Goal: Transaction & Acquisition: Purchase product/service

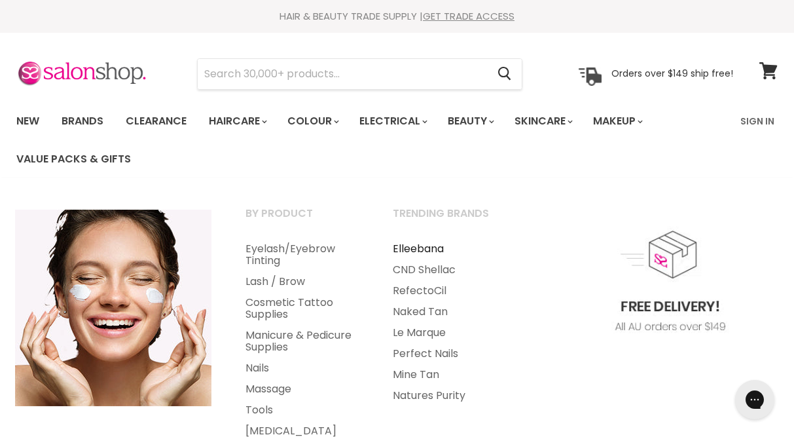
click at [439, 246] on link "Elleebana" at bounding box center [448, 248] width 145 height 21
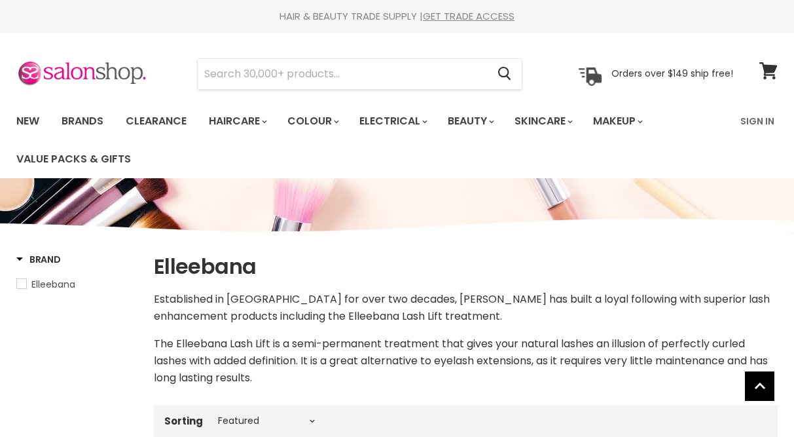
select select "manual"
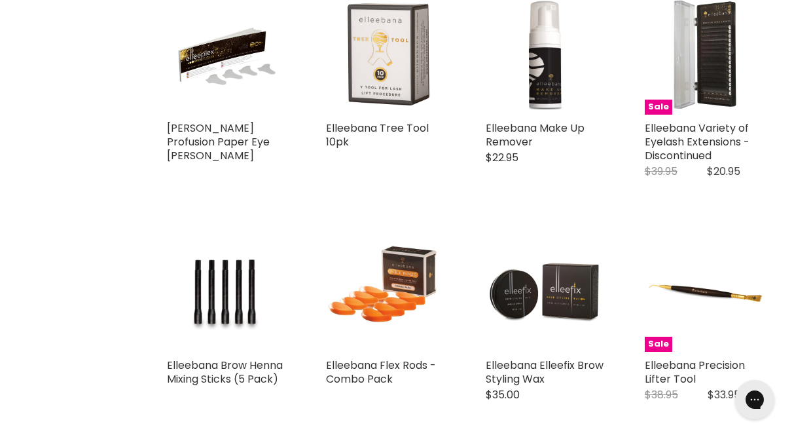
scroll to position [2231, 0]
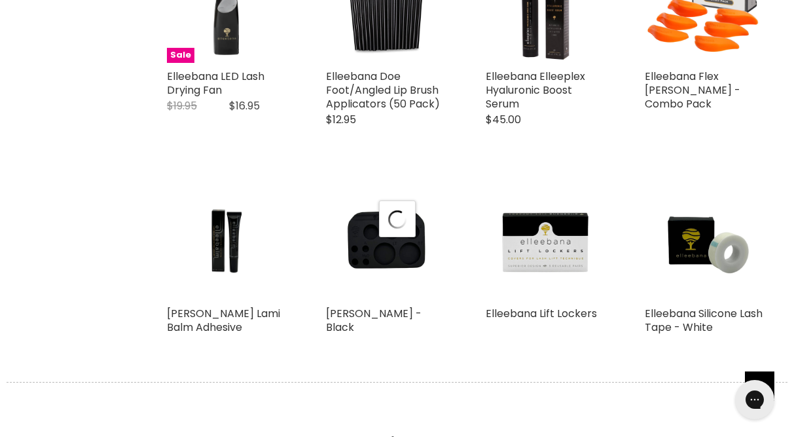
select select "manual"
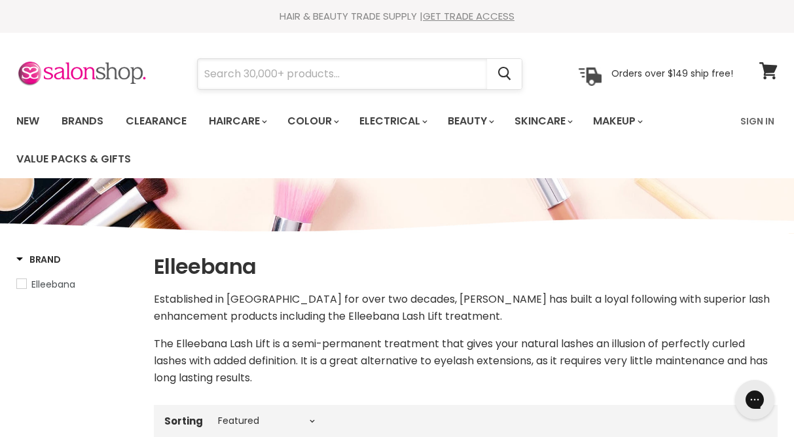
click at [214, 71] on input "Search" at bounding box center [342, 74] width 289 height 30
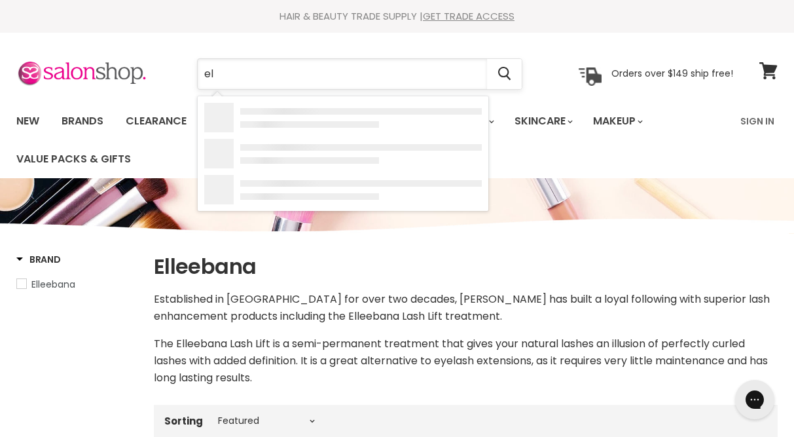
type input "e"
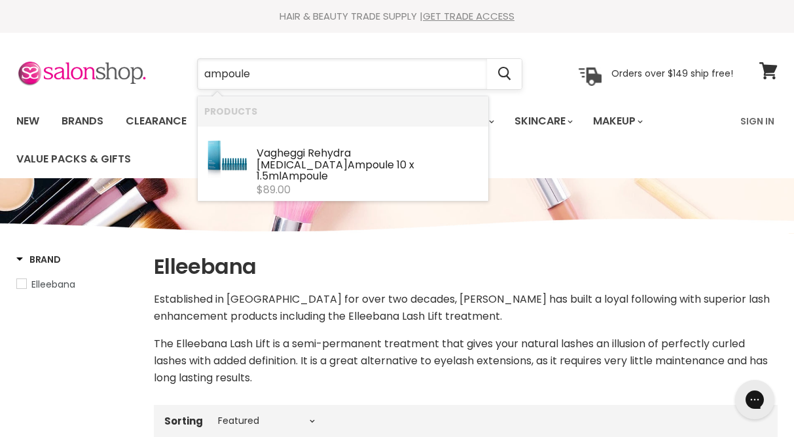
type input "ampoules"
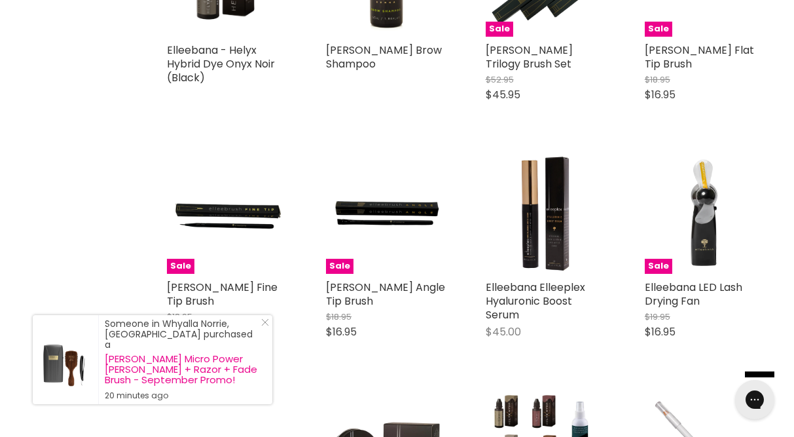
scroll to position [921, 0]
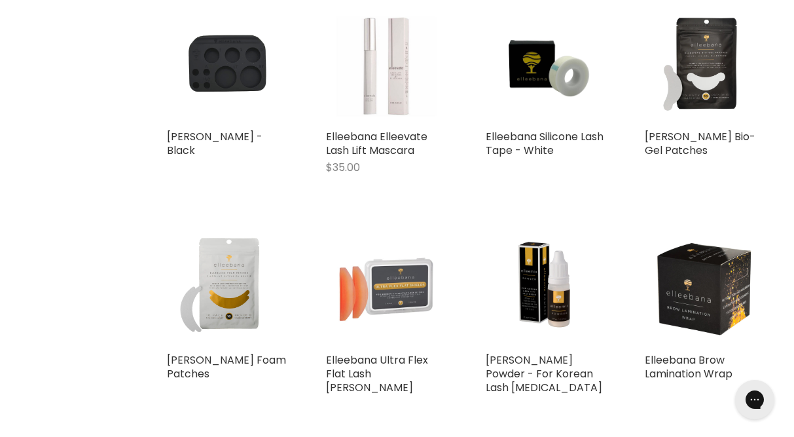
scroll to position [1551, 0]
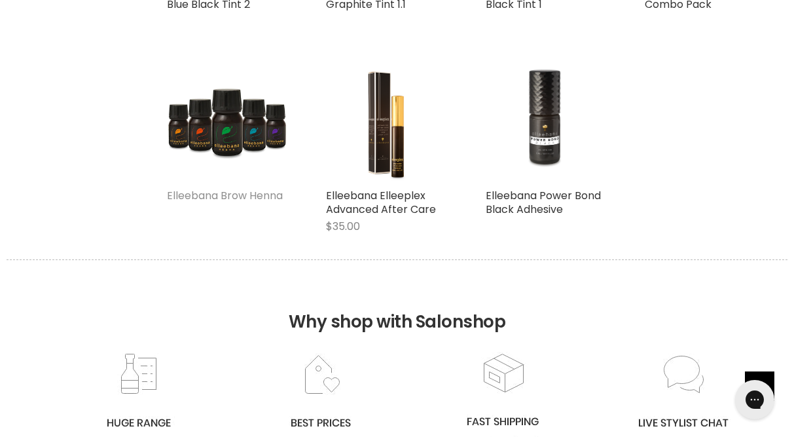
scroll to position [4313, 0]
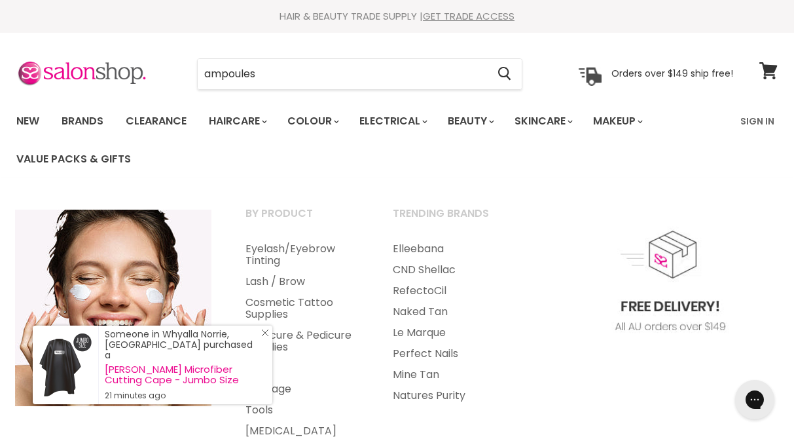
click at [262, 337] on icon "Close Icon" at bounding box center [265, 333] width 8 height 8
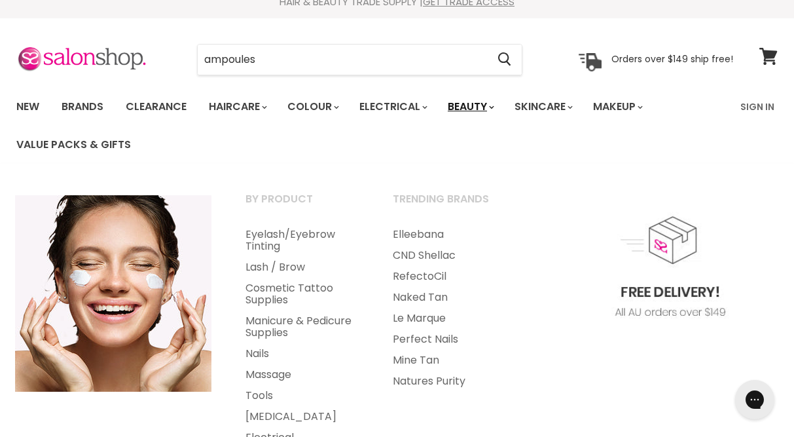
scroll to position [15, 0]
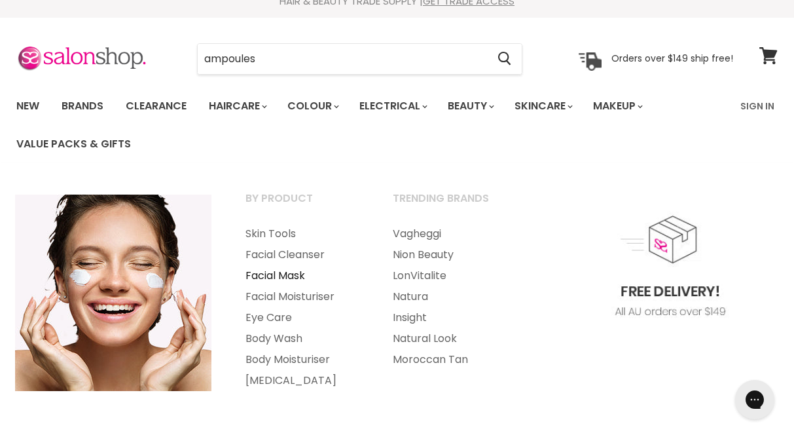
click at [293, 272] on link "Facial Mask" at bounding box center [301, 275] width 145 height 21
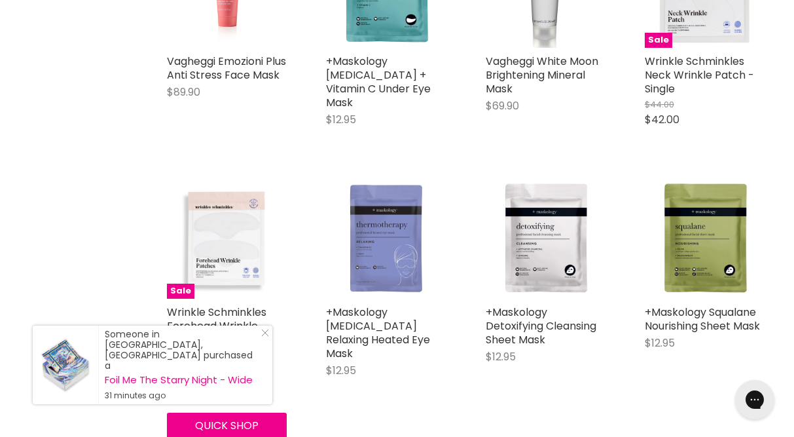
scroll to position [685, 0]
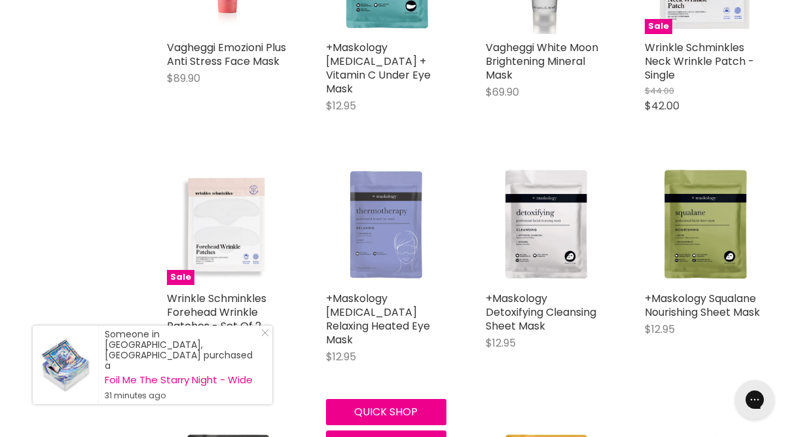
click at [393, 228] on img "Main content" at bounding box center [386, 224] width 120 height 120
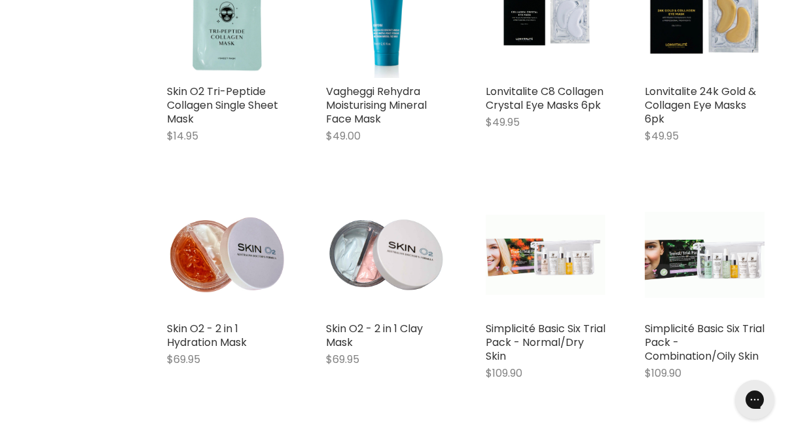
scroll to position [1411, 0]
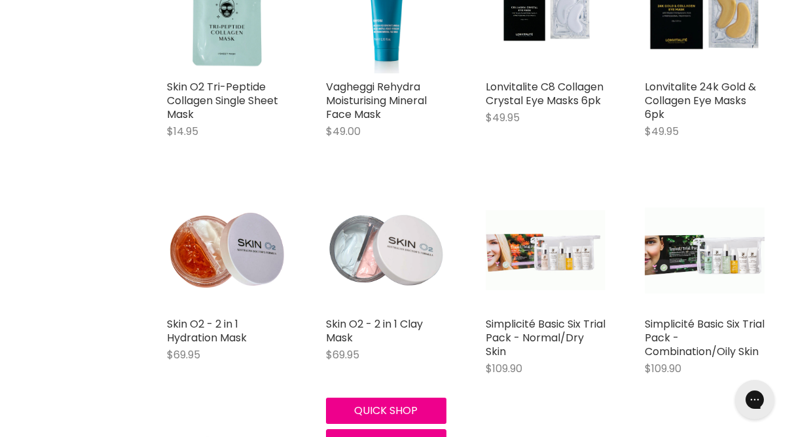
click at [380, 236] on img "Main content" at bounding box center [386, 250] width 120 height 120
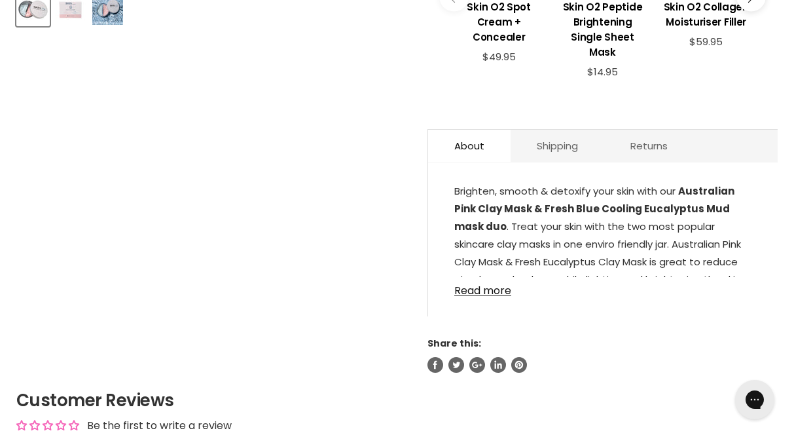
scroll to position [610, 0]
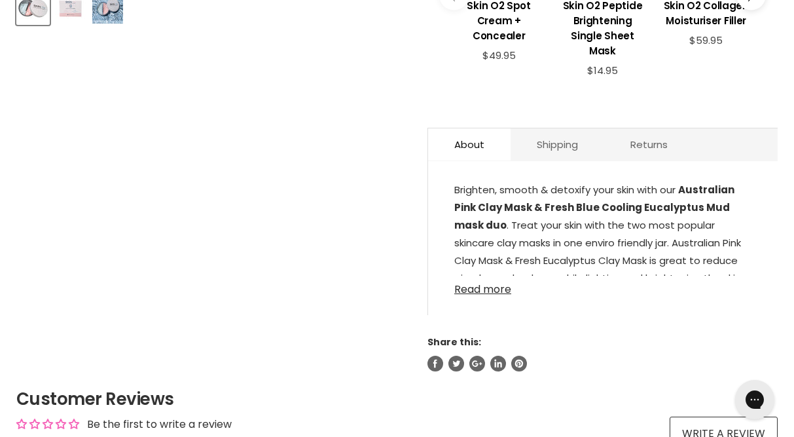
click at [483, 276] on link "Read more" at bounding box center [602, 286] width 297 height 20
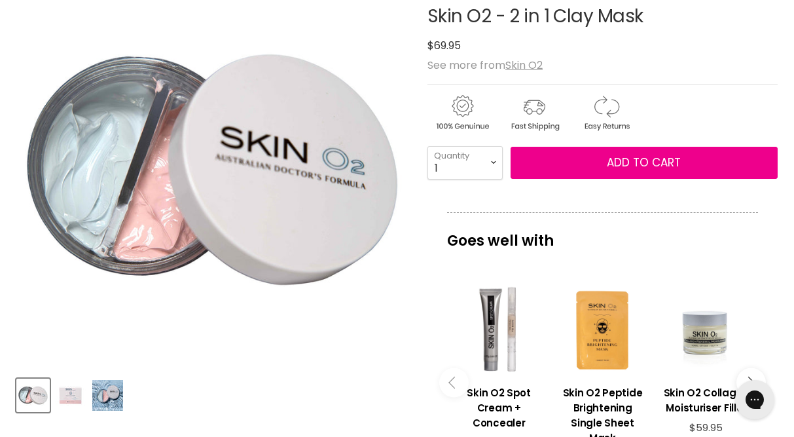
scroll to position [196, 0]
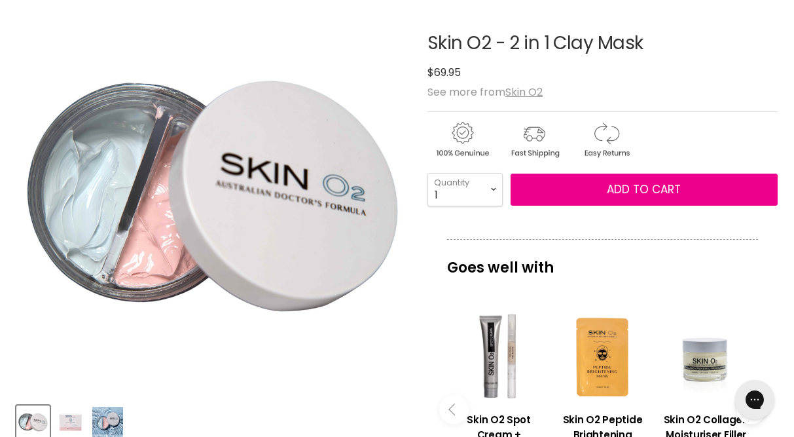
click at [319, 355] on img "Skin O2 - 2 in 1 Clay Mask image. Click or Scroll to Zoom." at bounding box center [212, 196] width 392 height 392
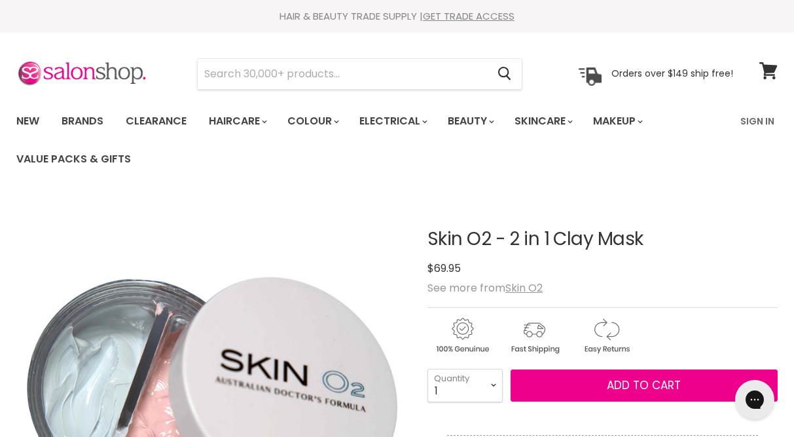
scroll to position [0, 0]
click at [255, 393] on img "Skin O2 - 2 in 1 Clay Mask image. Click or Scroll to Zoom." at bounding box center [212, 392] width 392 height 392
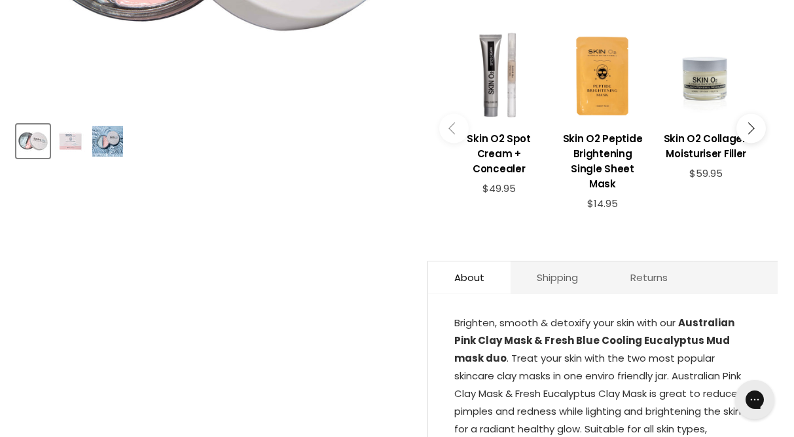
scroll to position [498, 0]
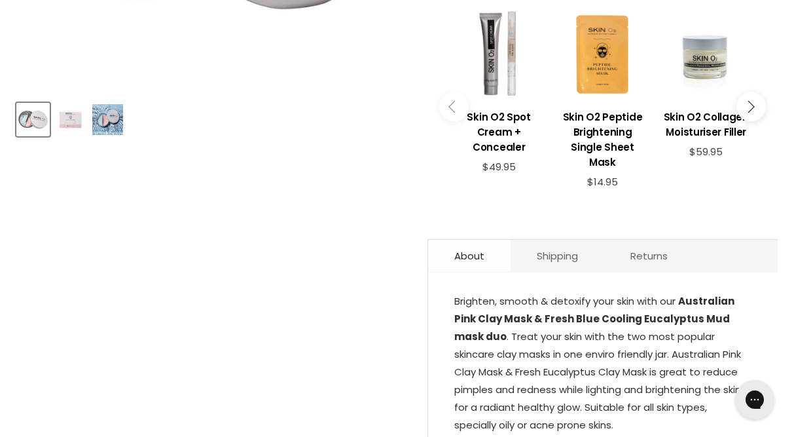
click at [471, 240] on link "About" at bounding box center [469, 256] width 82 height 32
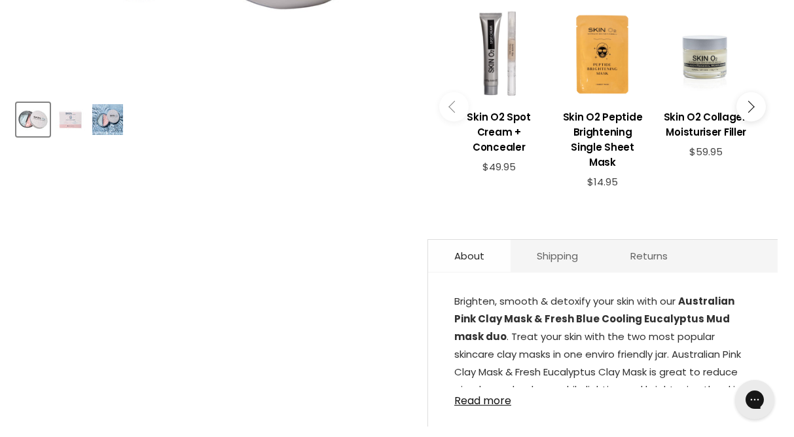
click at [470, 240] on link "About" at bounding box center [469, 256] width 82 height 32
click at [480, 389] on link "Read more" at bounding box center [602, 397] width 297 height 20
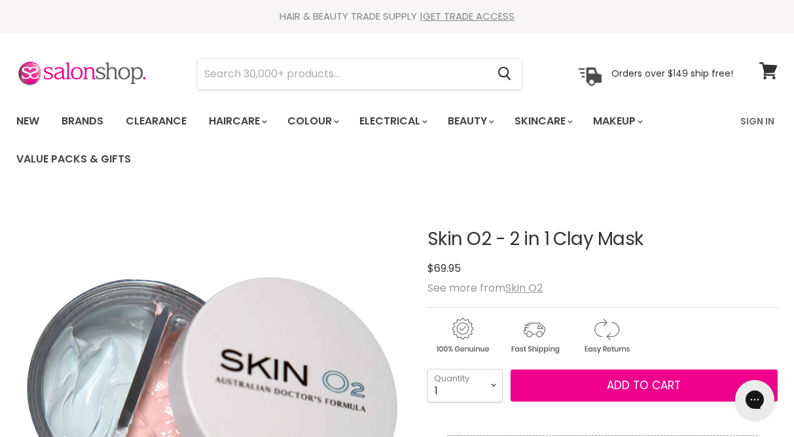
scroll to position [0, 0]
